Goal: Book appointment/travel/reservation

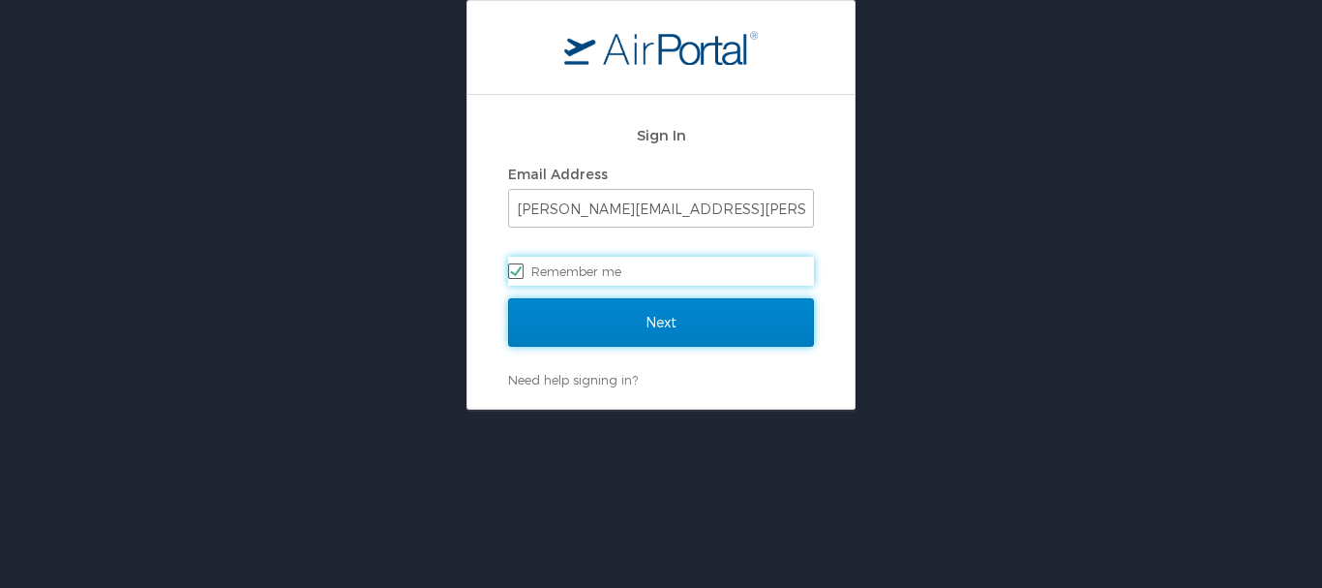
click at [646, 320] on input "Next" at bounding box center [661, 322] width 306 height 48
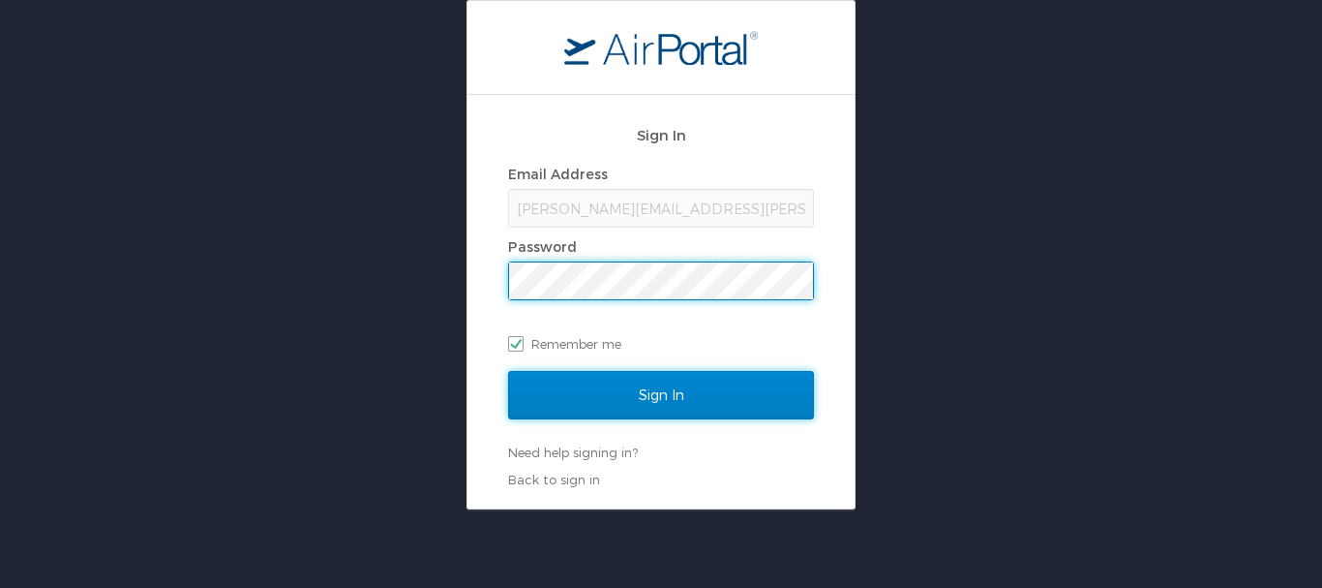
click at [640, 390] on input "Sign In" at bounding box center [661, 395] width 306 height 48
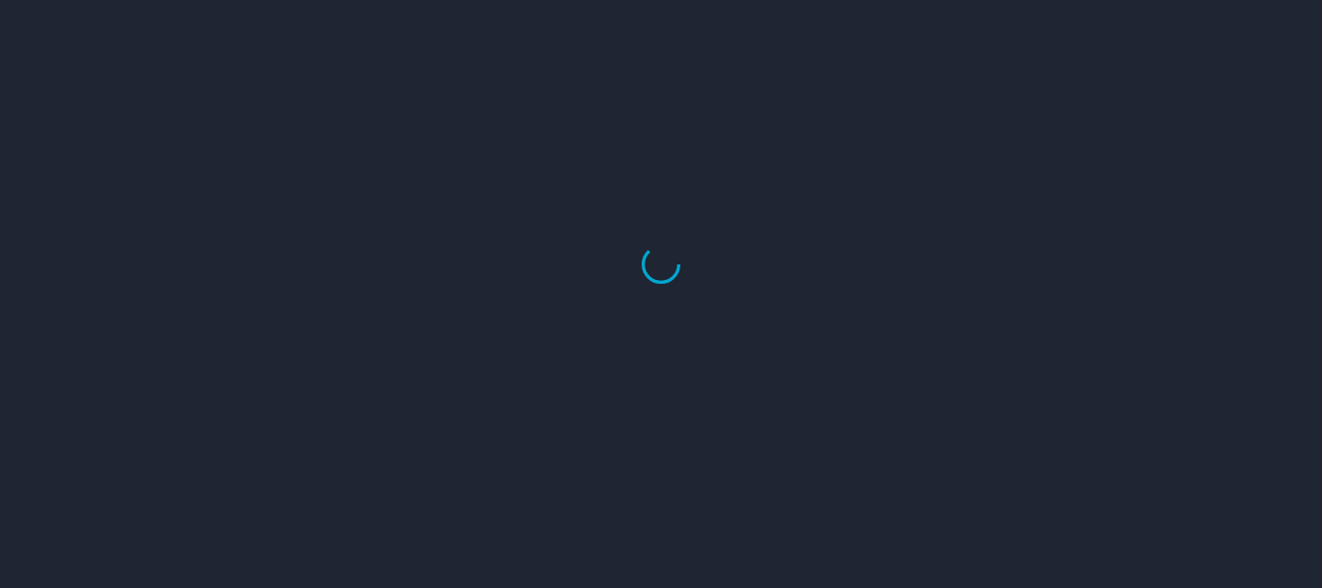
select select "US"
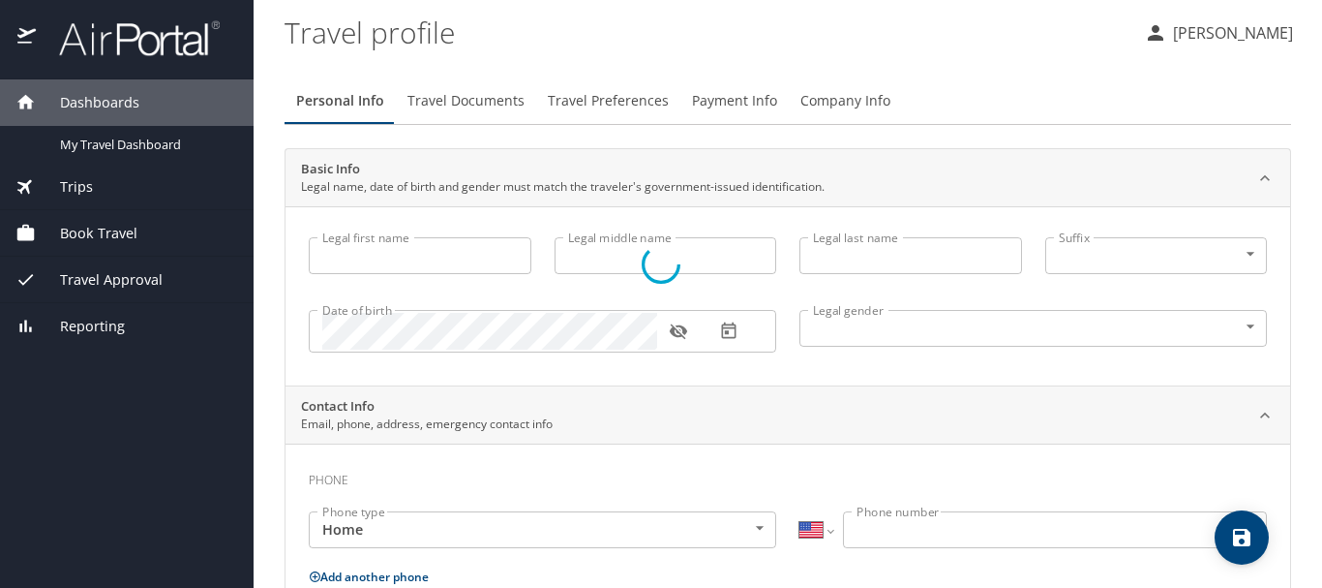
type input "[PERSON_NAME]"
type input "J"
type input "[PERSON_NAME]"
type input "[DEMOGRAPHIC_DATA]"
type input "[GEOGRAPHIC_DATA]"
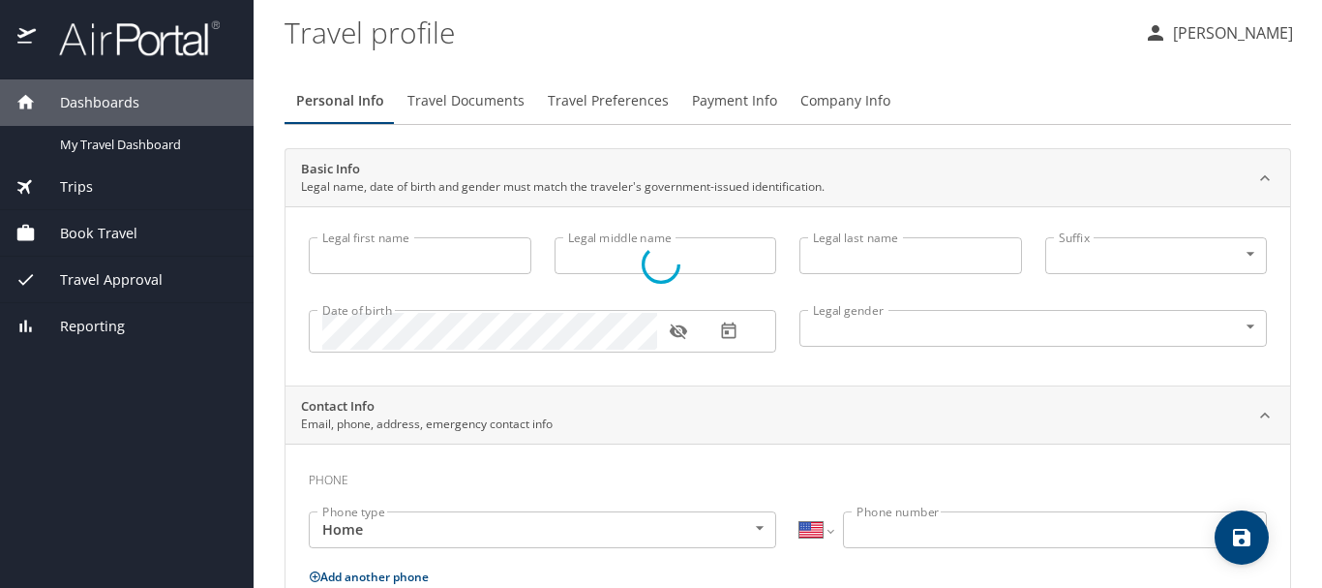
type input "[US_STATE]"
type input "[GEOGRAPHIC_DATA]"
select select "US"
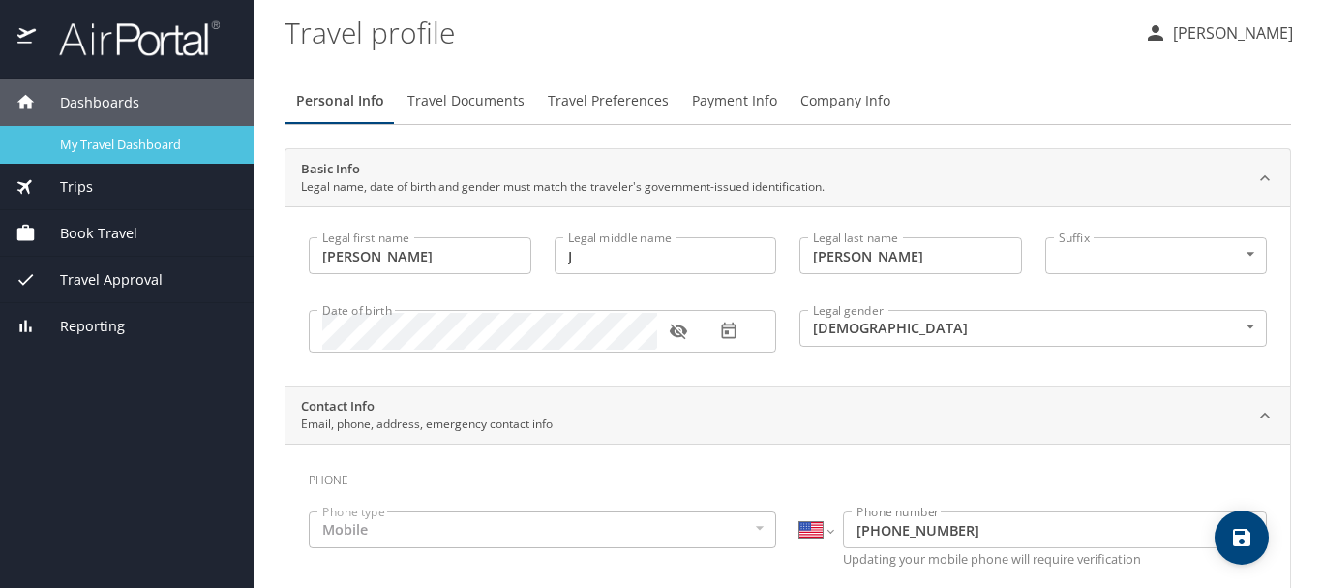
click at [130, 137] on span "My Travel Dashboard" at bounding box center [145, 145] width 170 height 18
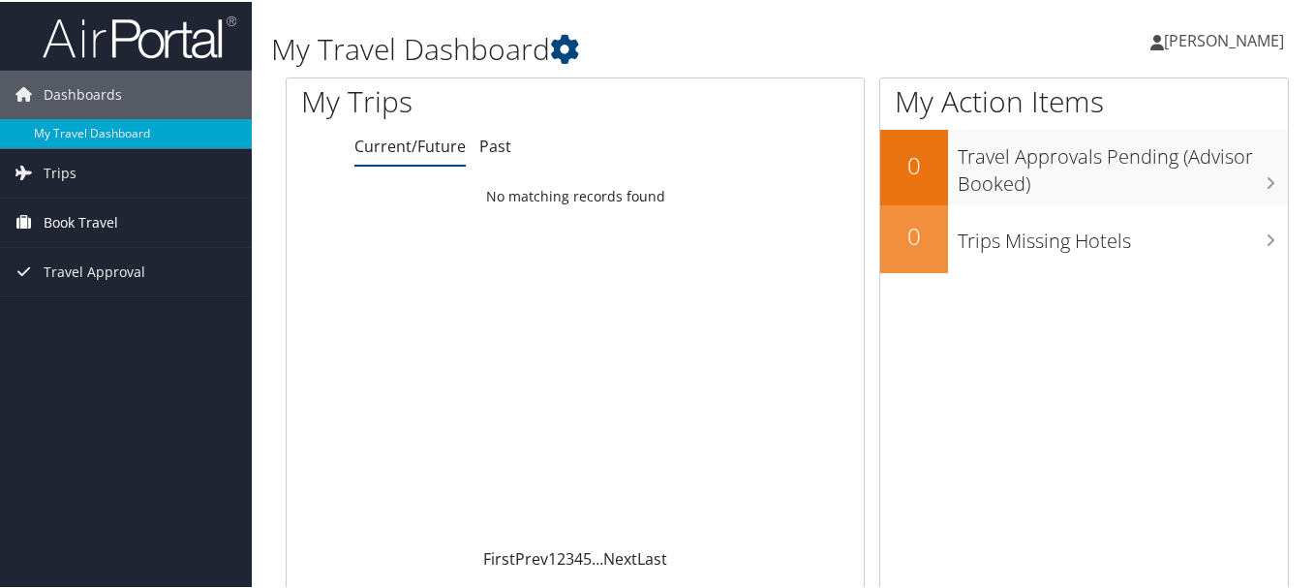
click at [74, 227] on span "Book Travel" at bounding box center [81, 221] width 75 height 48
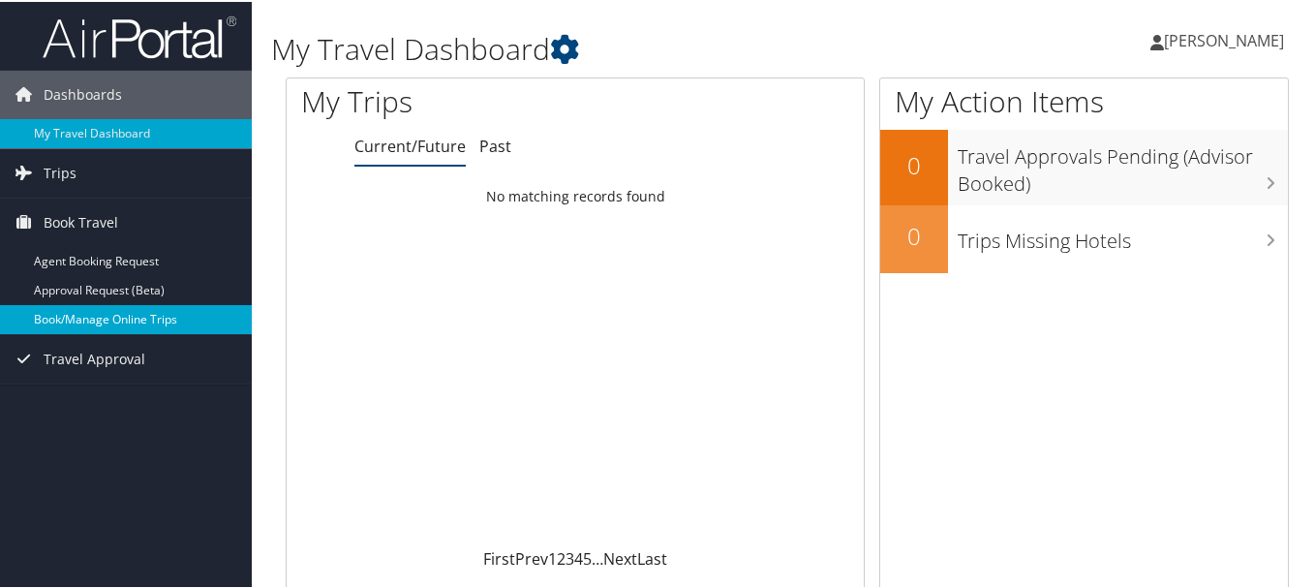
click at [99, 324] on link "Book/Manage Online Trips" at bounding box center [126, 317] width 252 height 29
